Goal: Transaction & Acquisition: Purchase product/service

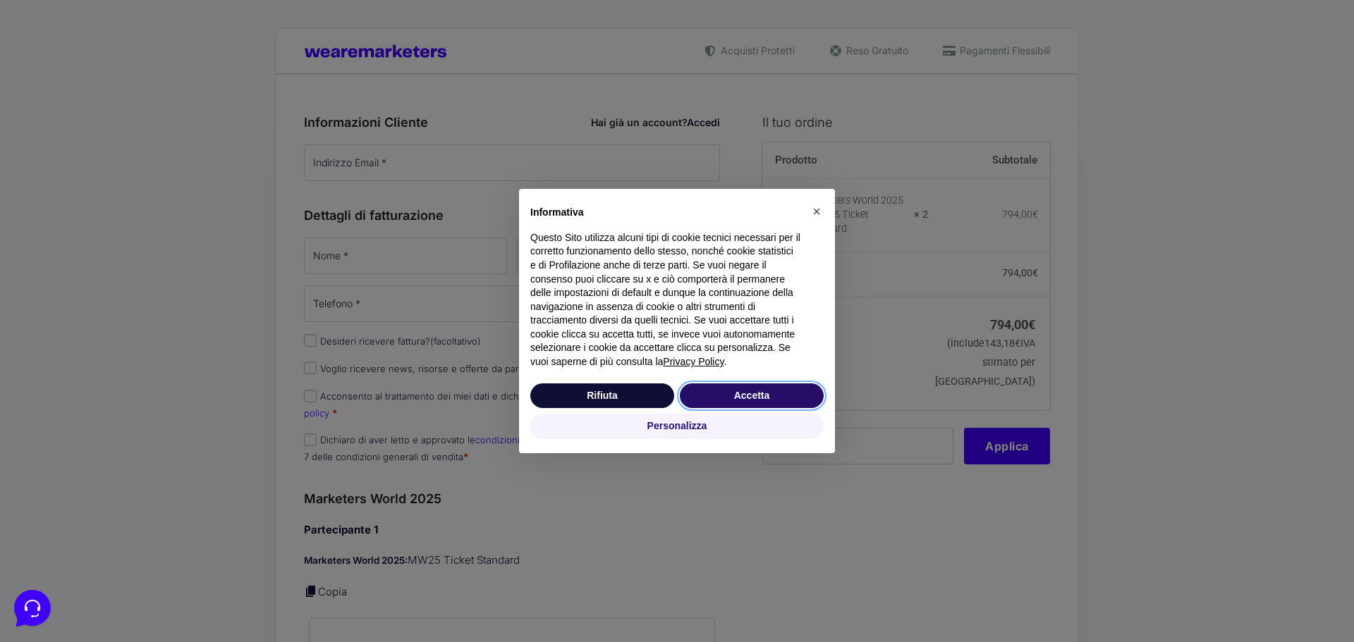
click at [736, 402] on button "Accetta" at bounding box center [752, 396] width 144 height 25
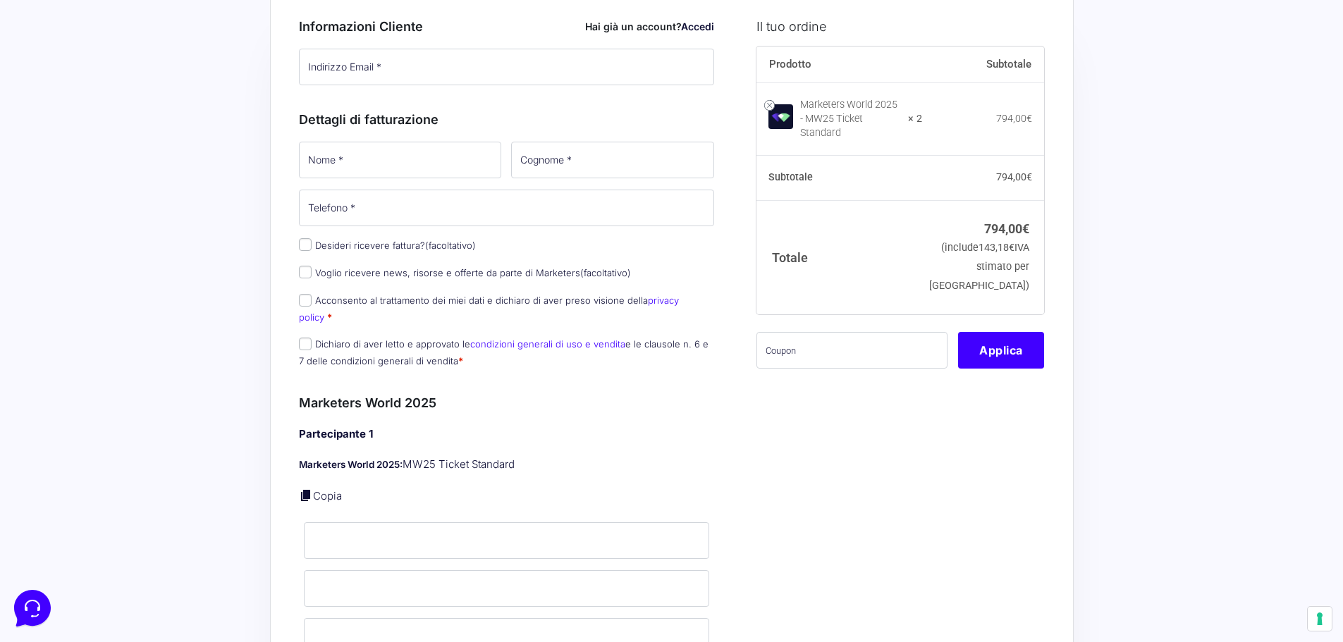
scroll to position [212, 0]
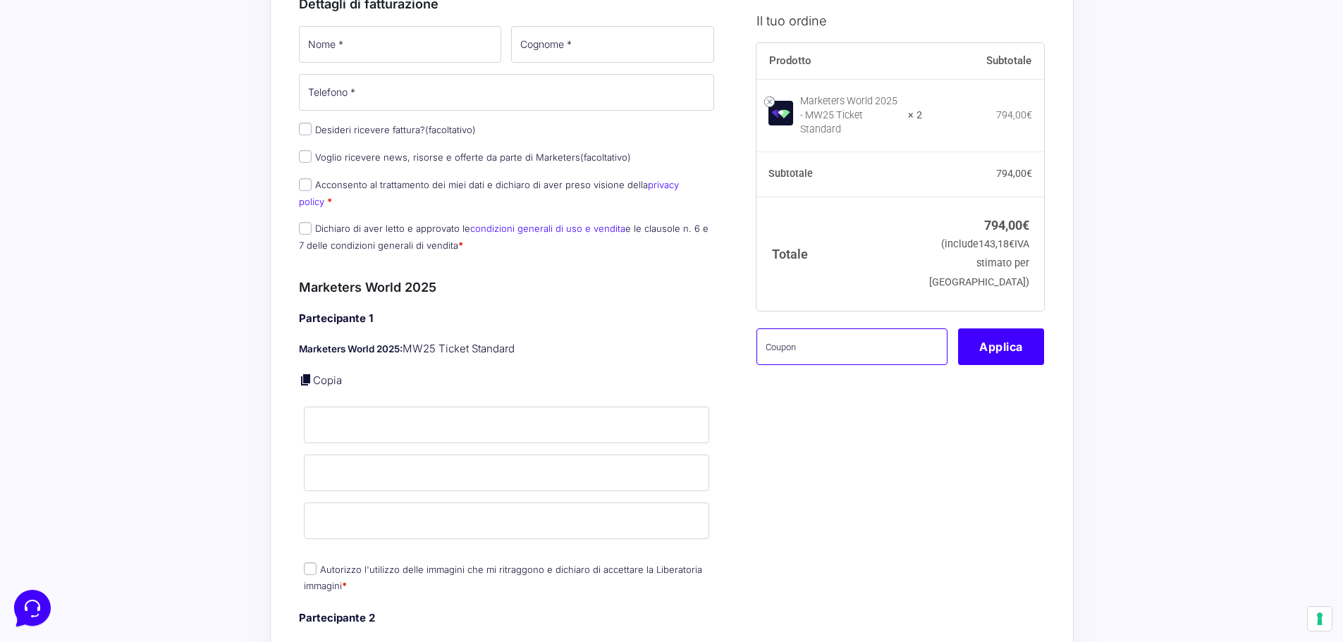
click at [793, 365] on input "text" at bounding box center [852, 346] width 191 height 37
type input "MONETIZZANDO15"
click at [1015, 365] on button "Applica" at bounding box center [1001, 346] width 86 height 37
click at [1010, 358] on button "Applica" at bounding box center [1001, 346] width 86 height 37
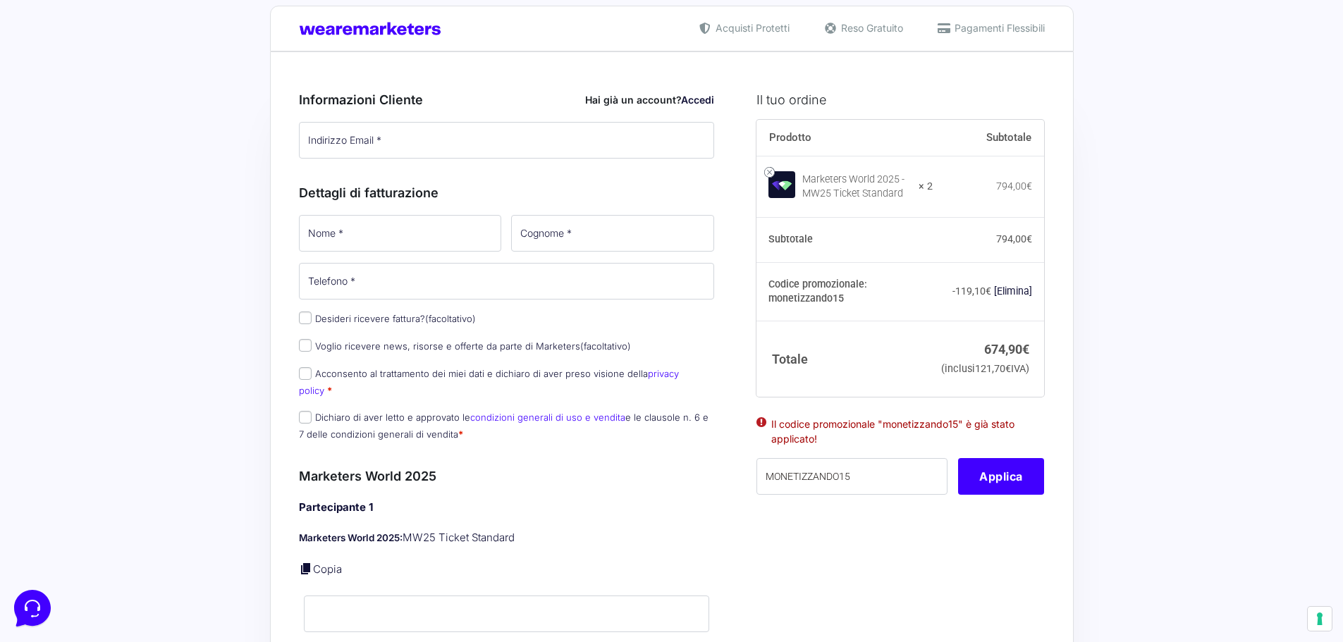
scroll to position [0, 0]
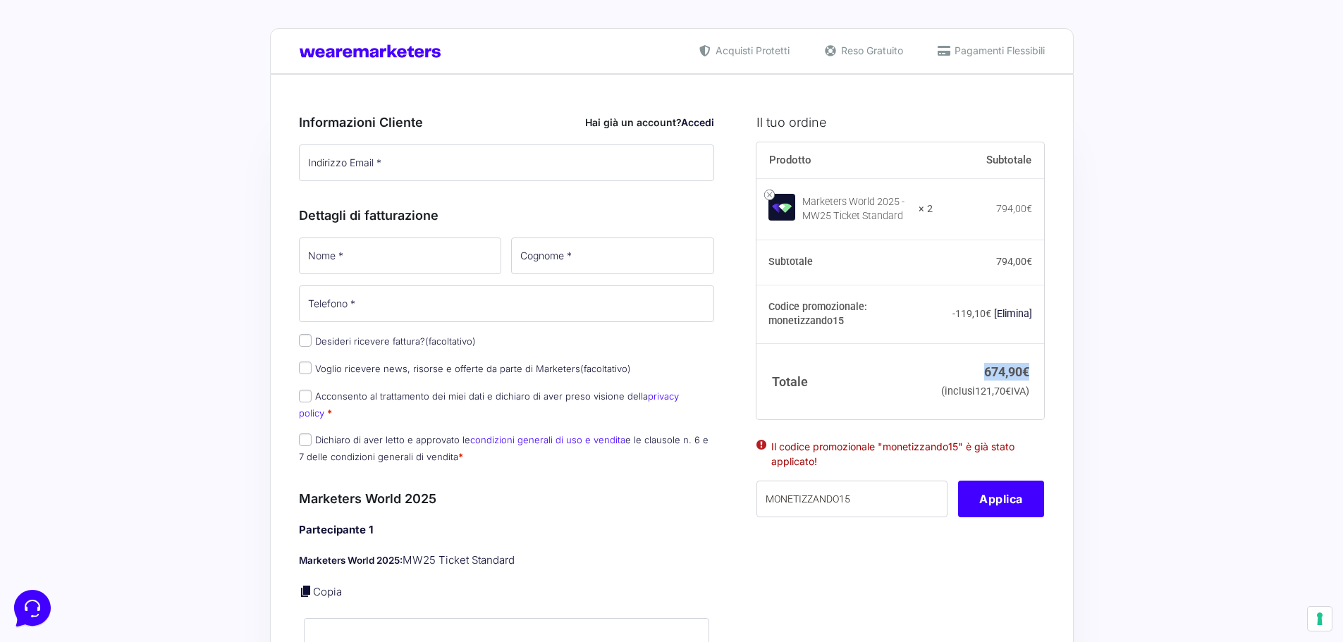
drag, startPoint x: 982, startPoint y: 376, endPoint x: 1033, endPoint y: 377, distance: 51.5
click at [1033, 377] on td "674,90 € (inclusi 121,70 € IVA)" at bounding box center [989, 381] width 112 height 75
